Goal: Information Seeking & Learning: Check status

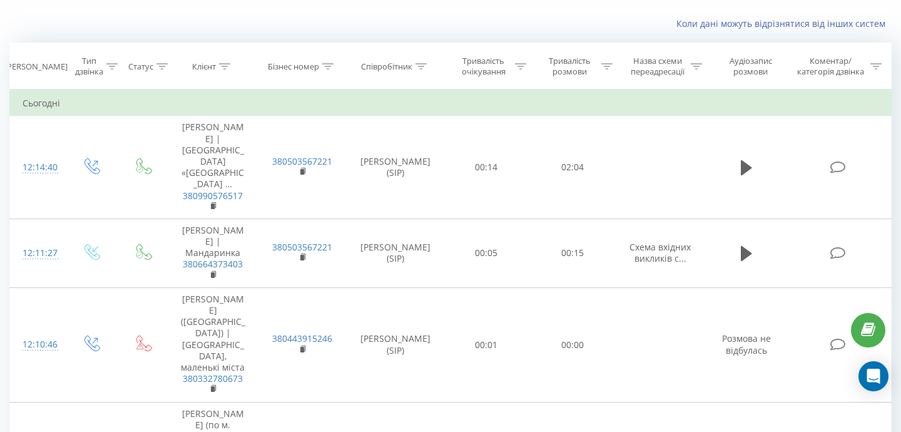
scroll to position [78, 0]
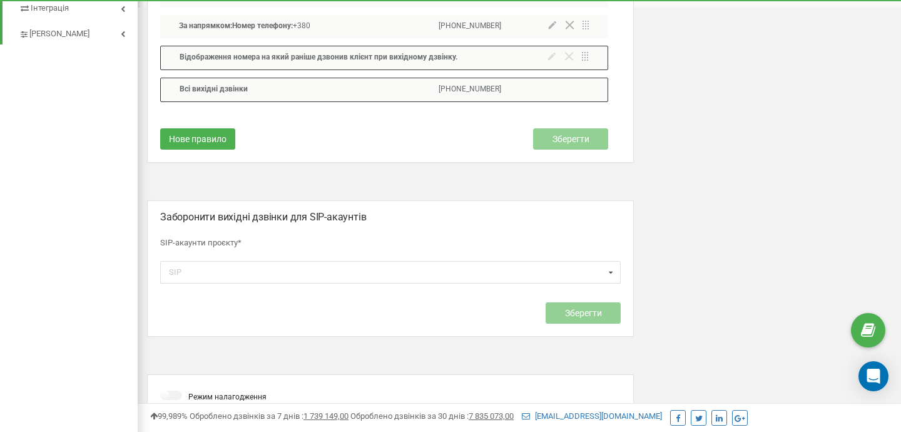
scroll to position [757, 0]
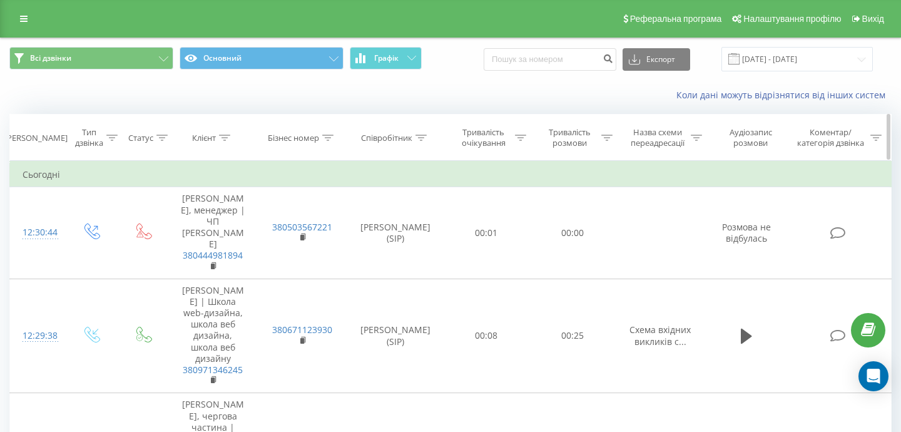
click at [427, 141] on div "Співробітник" at bounding box center [395, 138] width 96 height 11
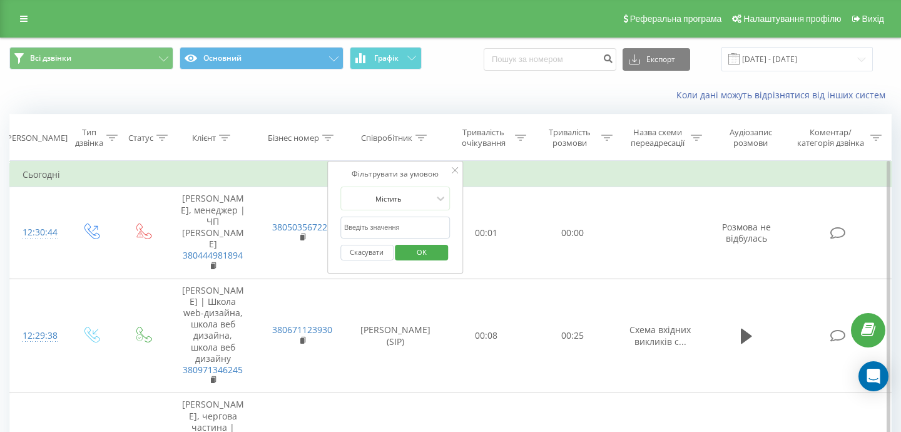
click at [390, 228] on input "text" at bounding box center [395, 227] width 110 height 22
type input "Бойко"
click at [437, 247] on span "OK" at bounding box center [421, 251] width 35 height 19
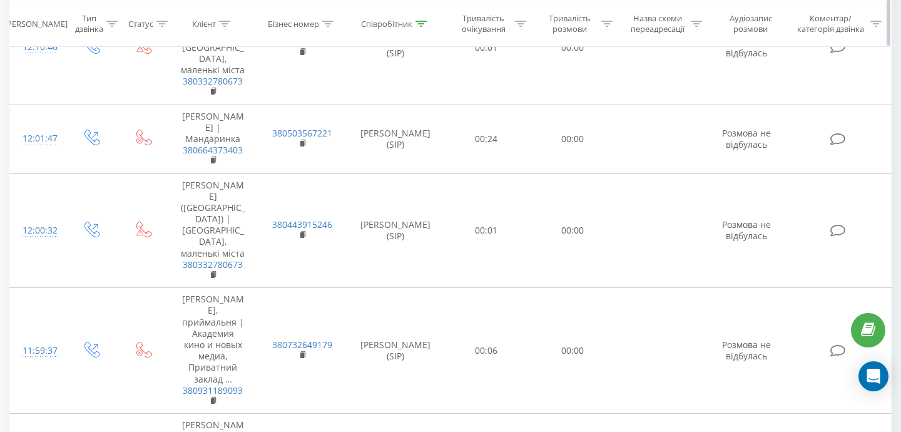
scroll to position [535, 0]
